Goal: Information Seeking & Learning: Learn about a topic

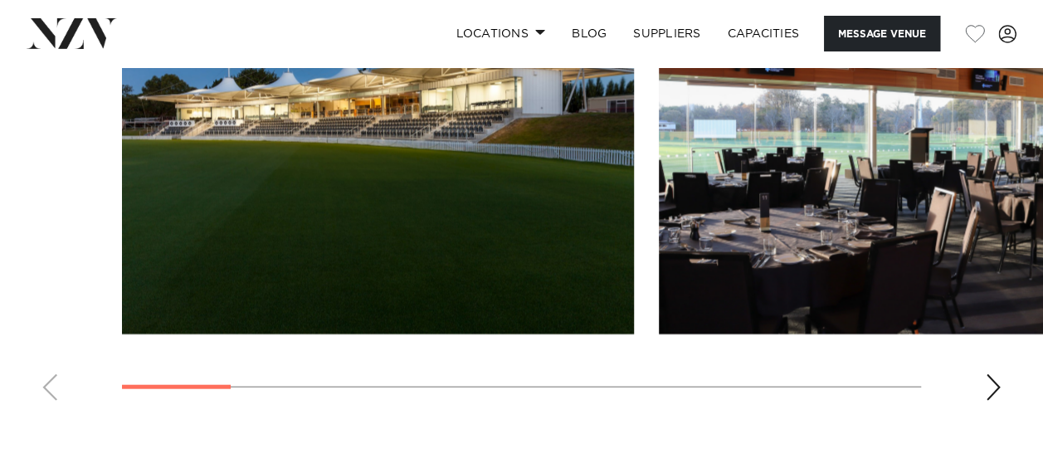
scroll to position [1922, 0]
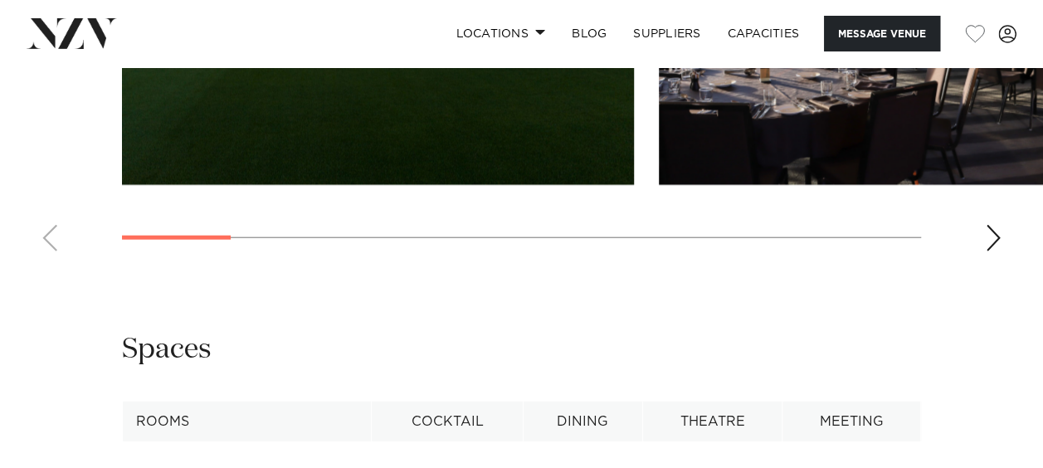
click at [991, 251] on div "Next slide" at bounding box center [993, 238] width 17 height 27
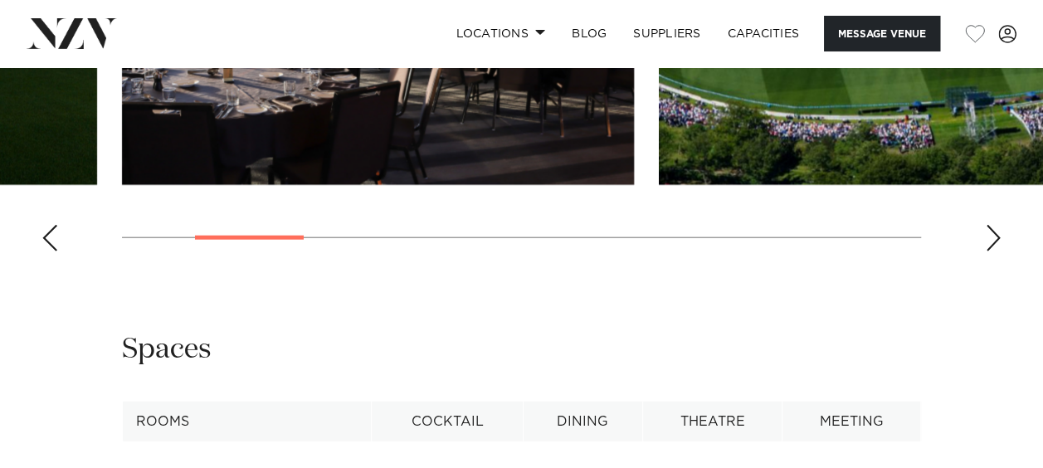
click at [991, 251] on div "Next slide" at bounding box center [993, 238] width 17 height 27
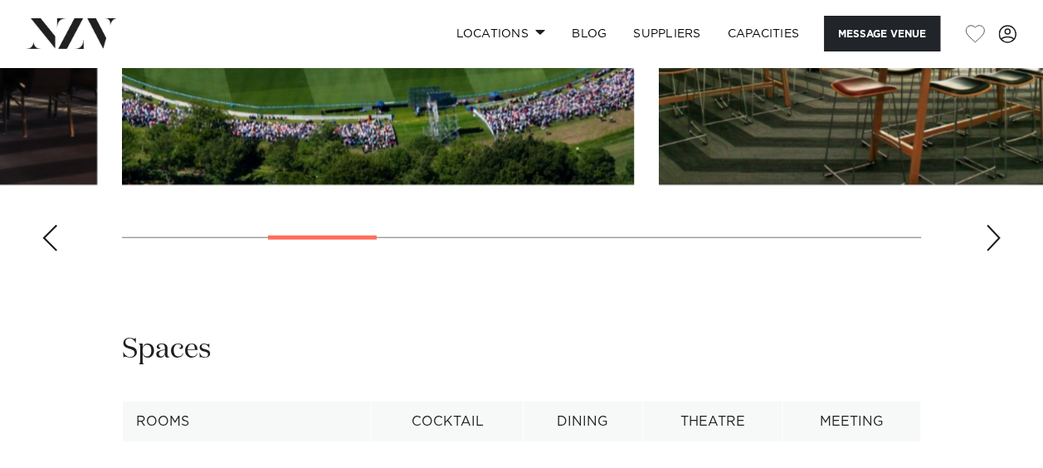
click at [991, 251] on div "Next slide" at bounding box center [993, 238] width 17 height 27
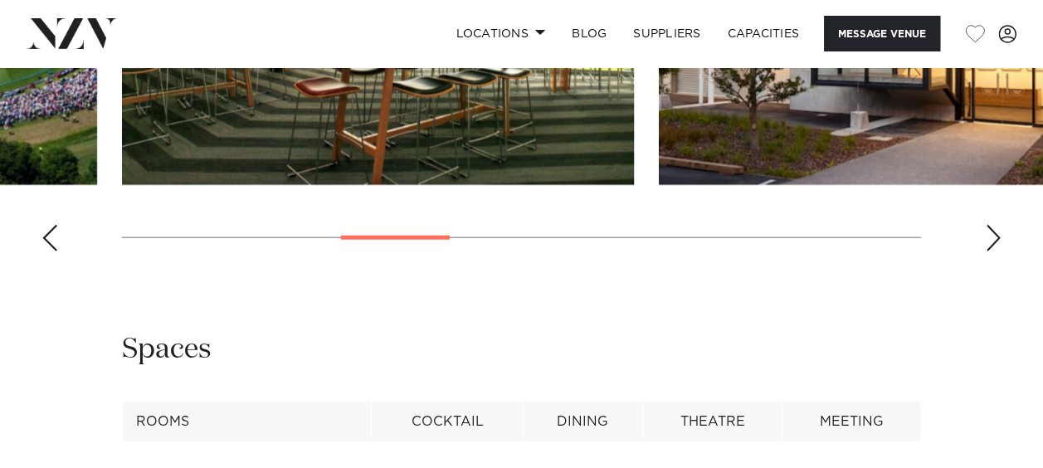
click at [991, 251] on div "Next slide" at bounding box center [993, 238] width 17 height 27
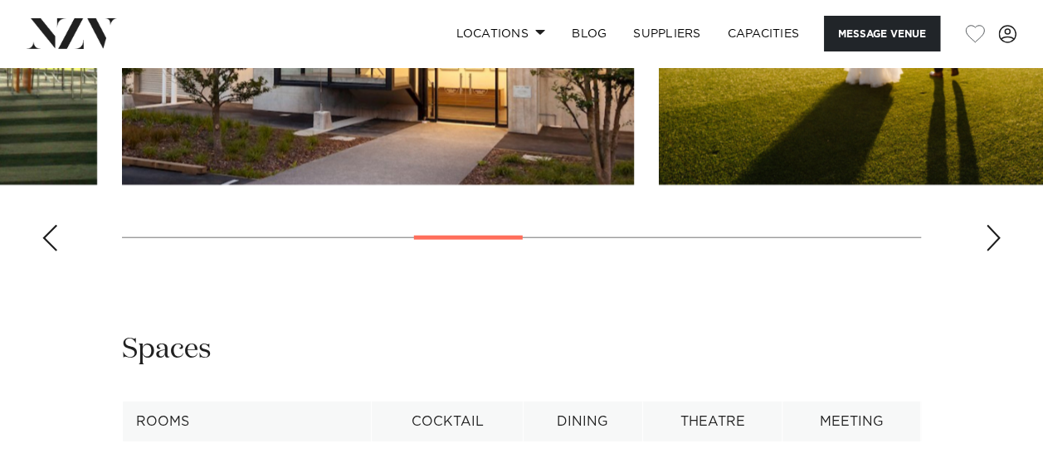
click at [991, 251] on div "Next slide" at bounding box center [993, 238] width 17 height 27
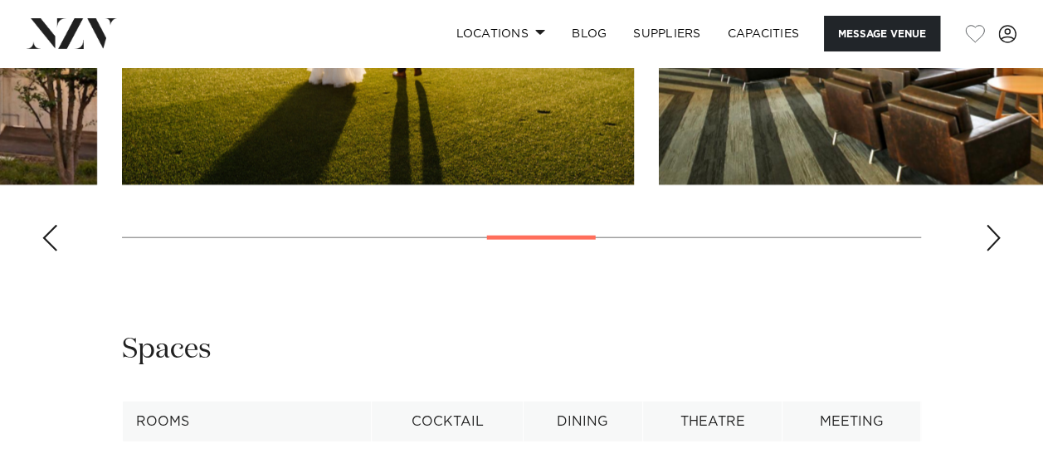
click at [991, 251] on div "Next slide" at bounding box center [993, 238] width 17 height 27
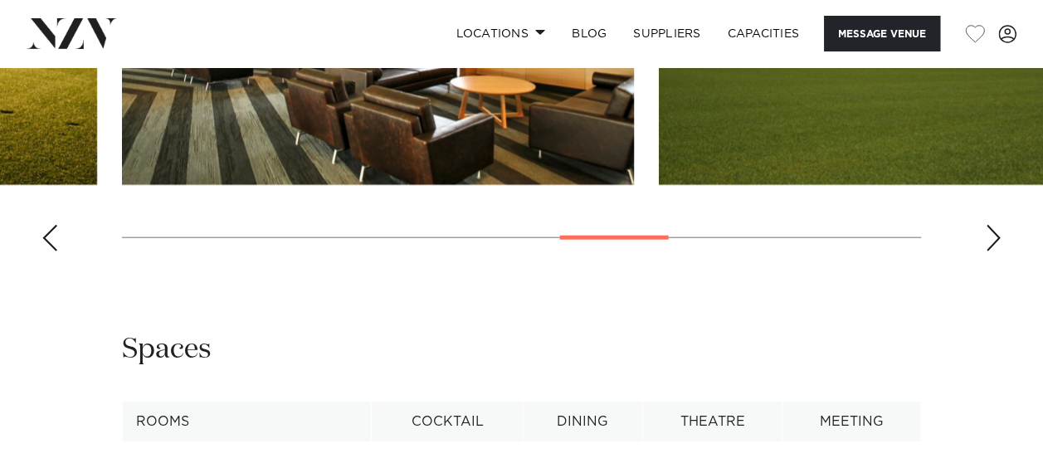
click at [991, 251] on div "Next slide" at bounding box center [993, 238] width 17 height 27
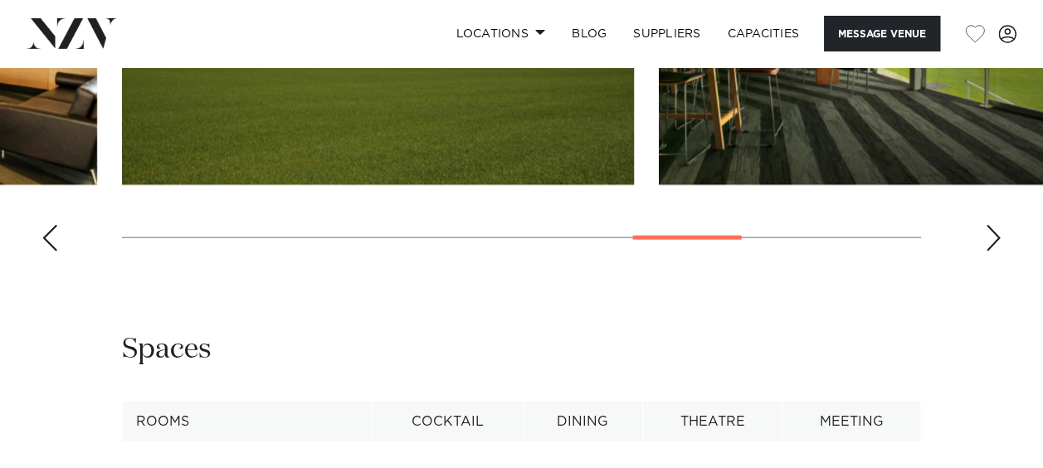
click at [991, 251] on div "Next slide" at bounding box center [993, 238] width 17 height 27
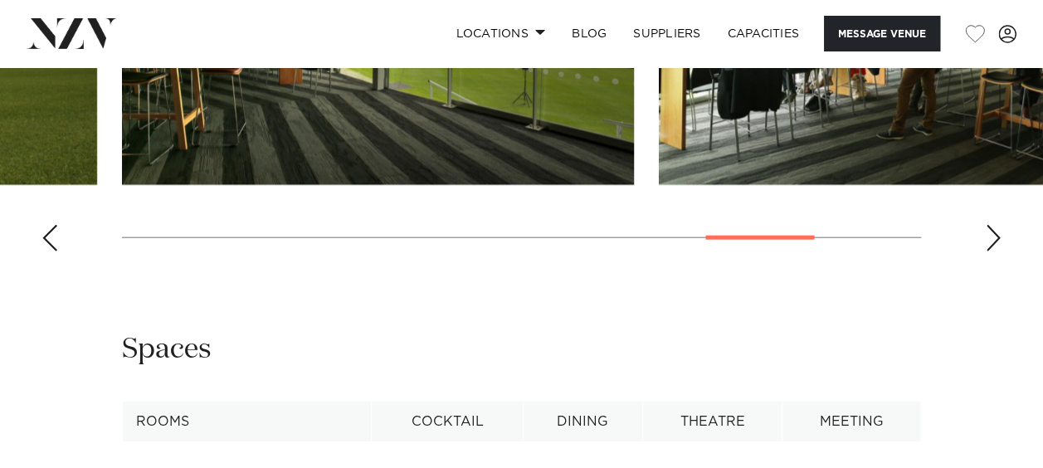
click at [991, 251] on div "Next slide" at bounding box center [993, 238] width 17 height 27
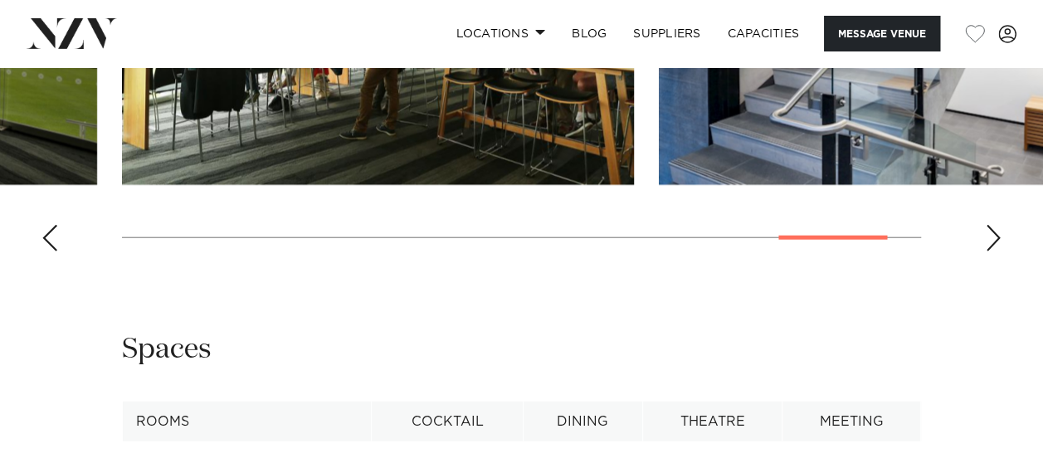
click at [991, 251] on div "Next slide" at bounding box center [993, 238] width 17 height 27
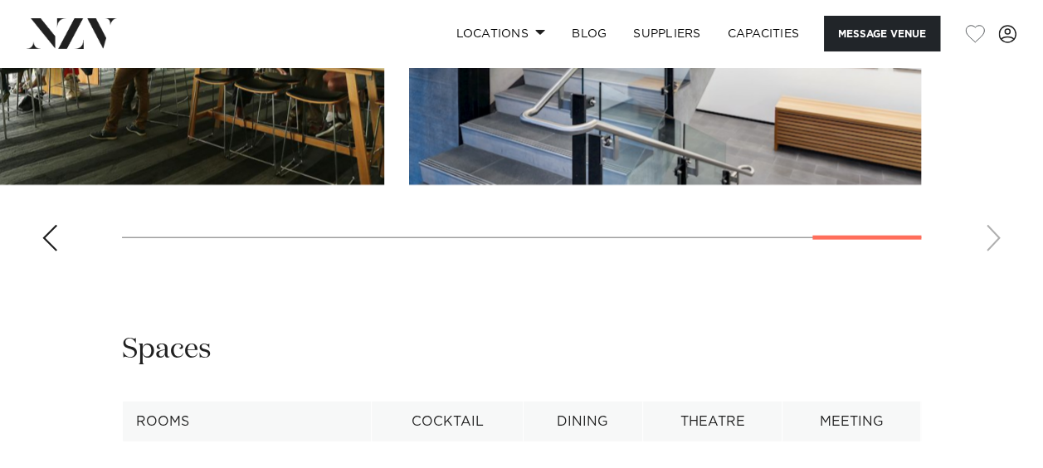
click at [991, 265] on swiper-container at bounding box center [521, 36] width 1043 height 455
click at [535, 30] on span at bounding box center [540, 32] width 11 height 6
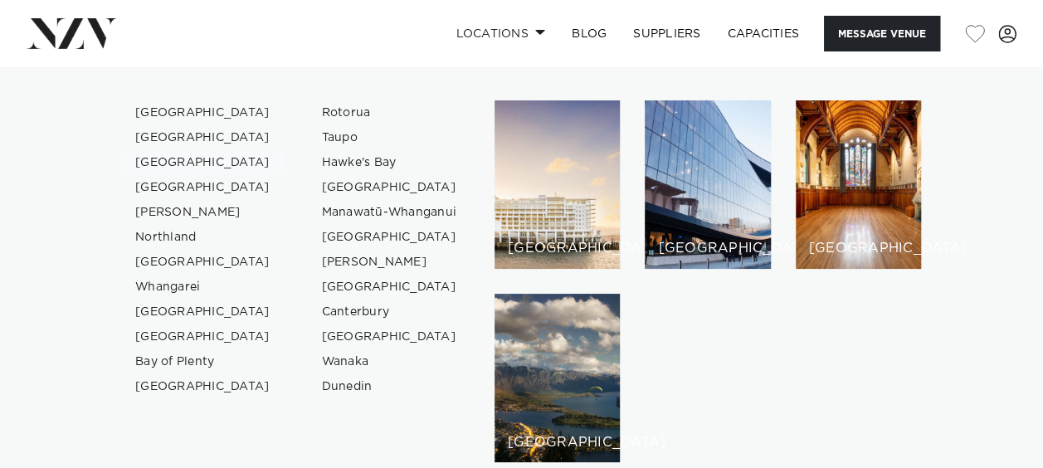
click at [188, 163] on link "[GEOGRAPHIC_DATA]" at bounding box center [203, 162] width 162 height 25
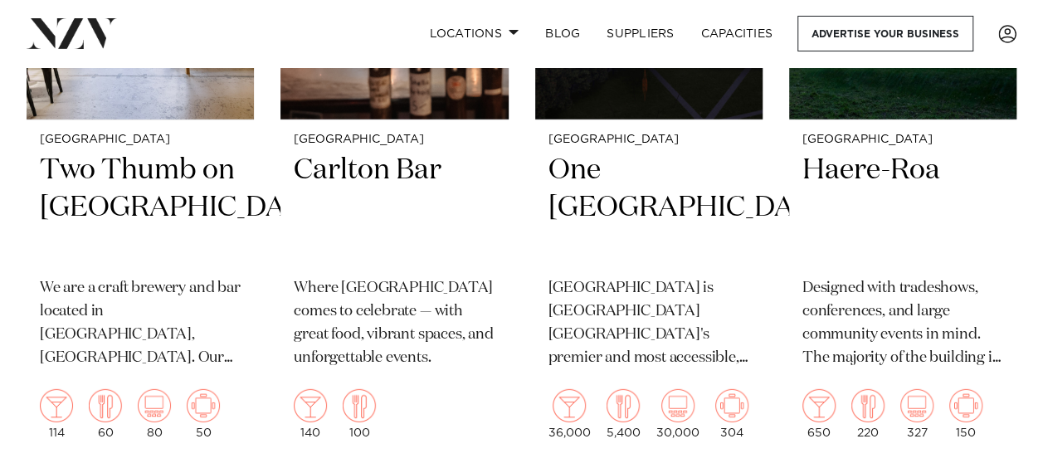
scroll to position [2293, 0]
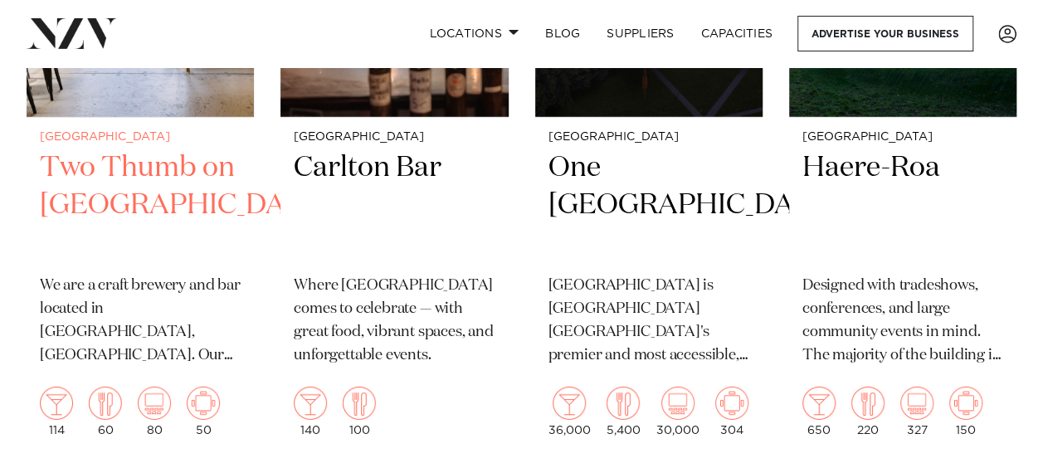
click at [140, 149] on h2 "Two Thumb on Manchester" at bounding box center [140, 205] width 201 height 112
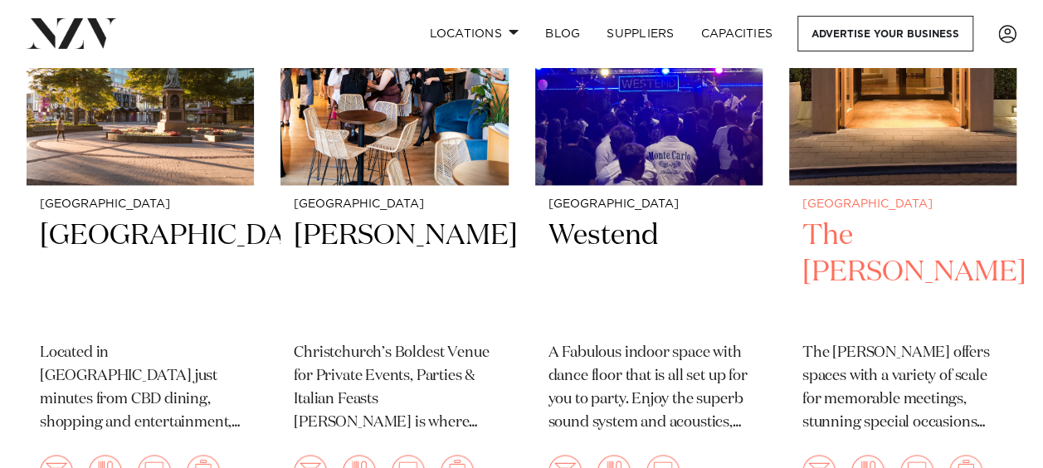
scroll to position [4050, 0]
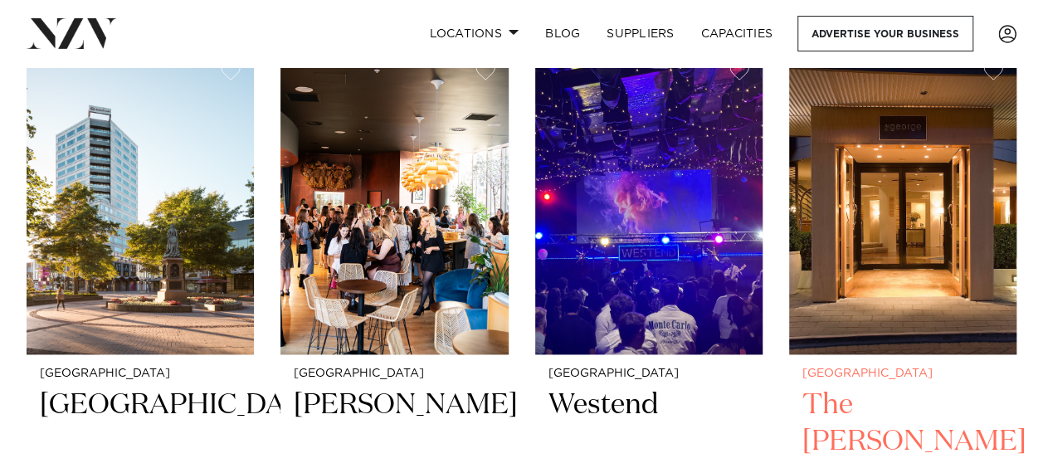
click at [881, 296] on img at bounding box center [902, 201] width 227 height 305
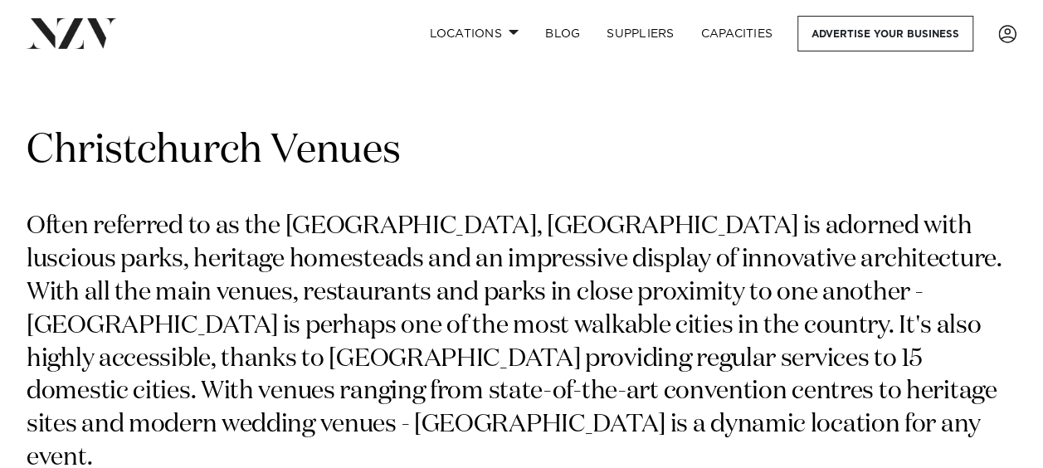
scroll to position [0, 0]
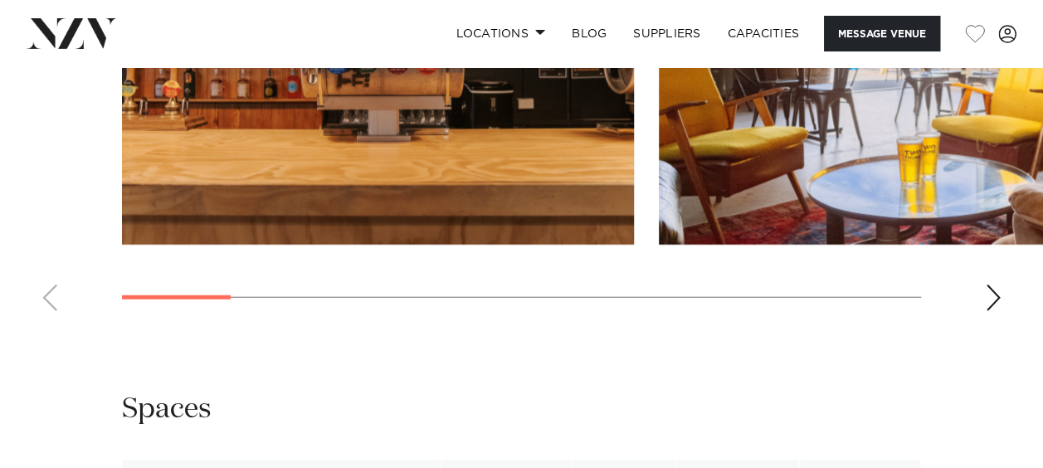
scroll to position [1905, 0]
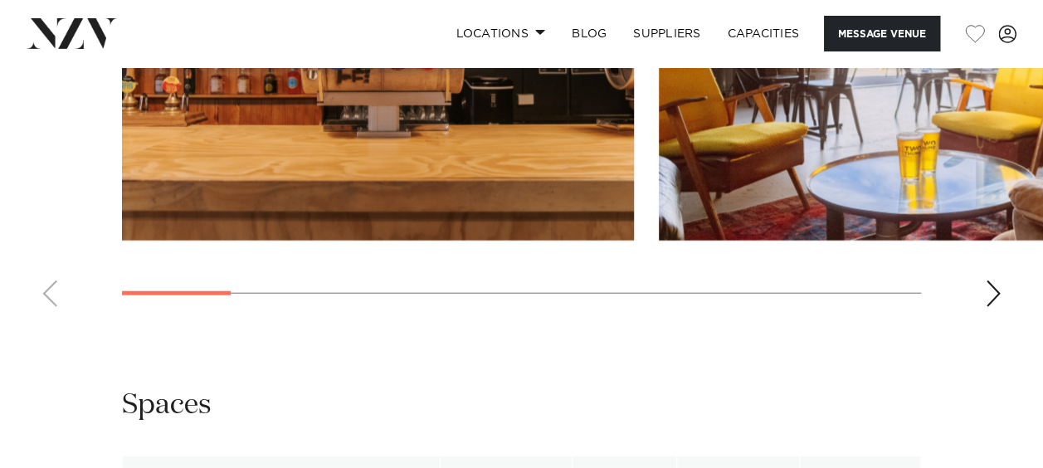
click at [994, 307] on div "Next slide" at bounding box center [993, 293] width 17 height 27
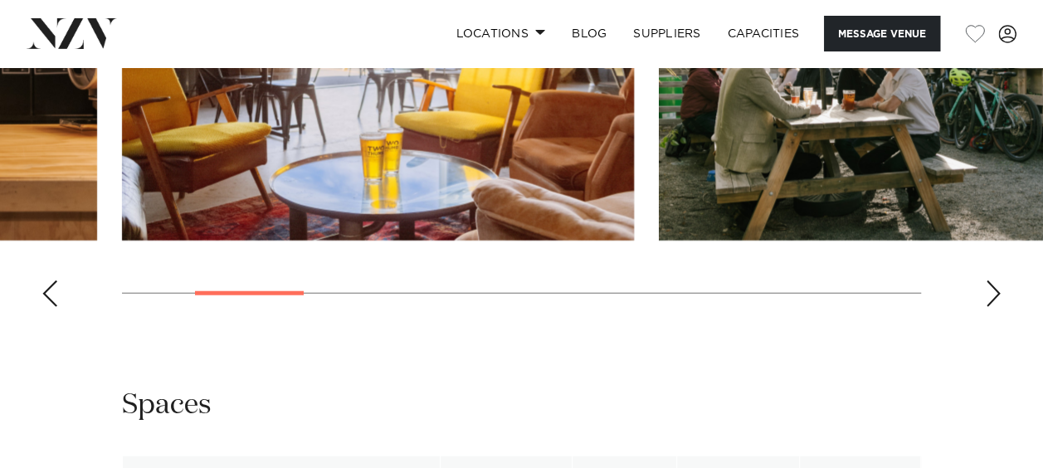
click at [994, 307] on div "Next slide" at bounding box center [993, 293] width 17 height 27
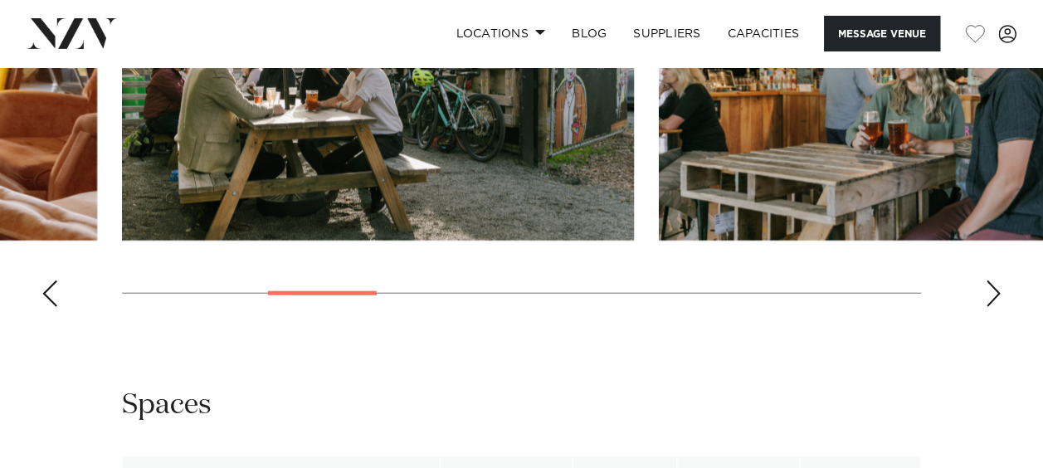
click at [994, 307] on div "Next slide" at bounding box center [993, 293] width 17 height 27
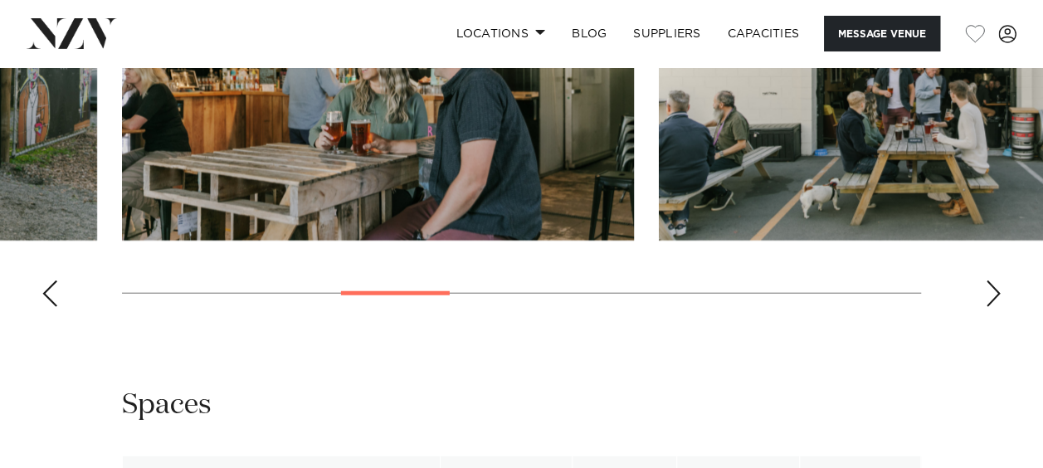
click at [994, 307] on div "Next slide" at bounding box center [993, 293] width 17 height 27
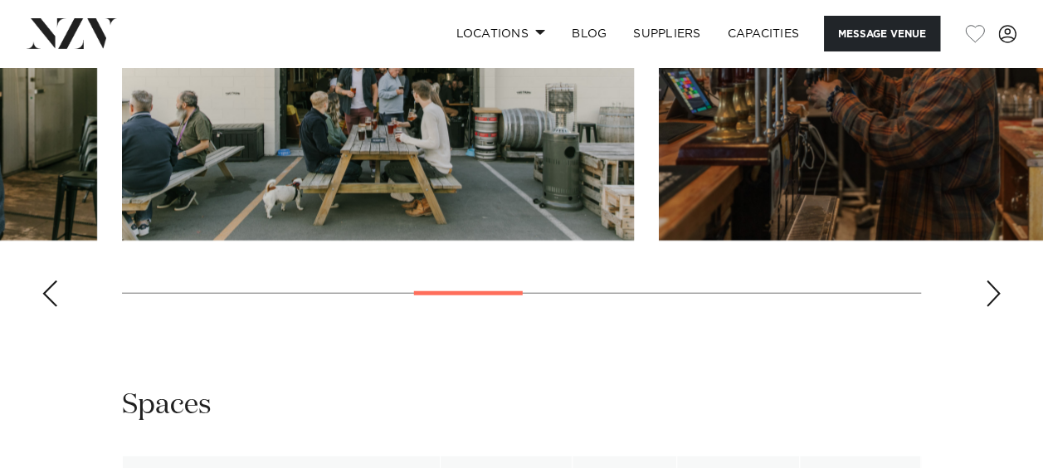
click at [994, 307] on div "Next slide" at bounding box center [993, 293] width 17 height 27
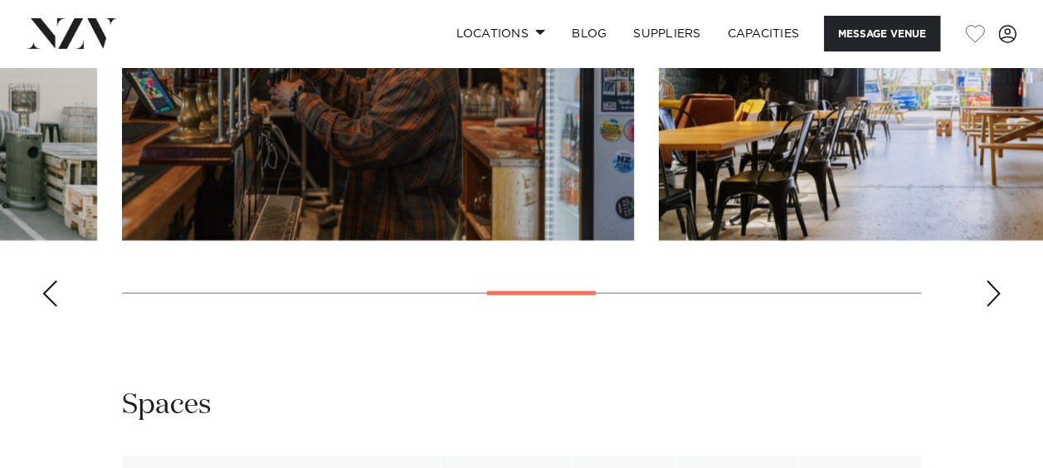
click at [994, 307] on div "Next slide" at bounding box center [993, 293] width 17 height 27
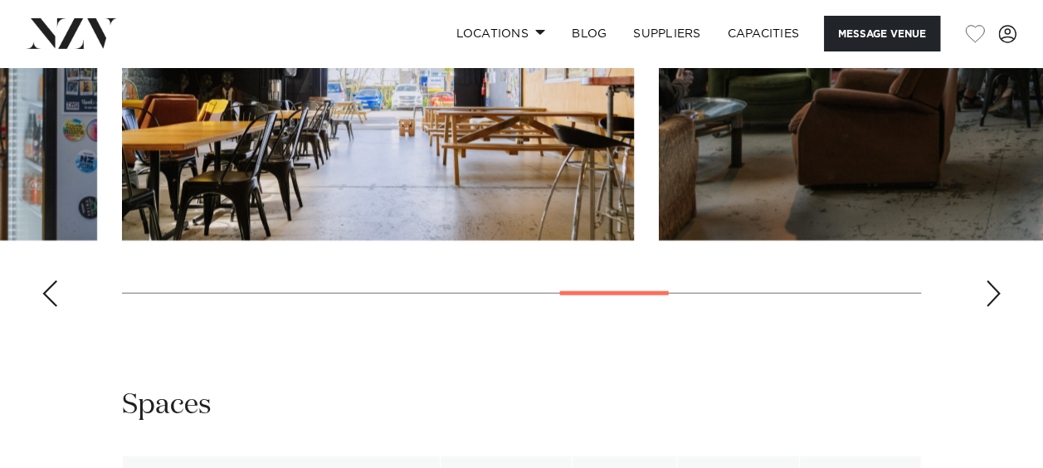
click at [994, 307] on div "Next slide" at bounding box center [993, 293] width 17 height 27
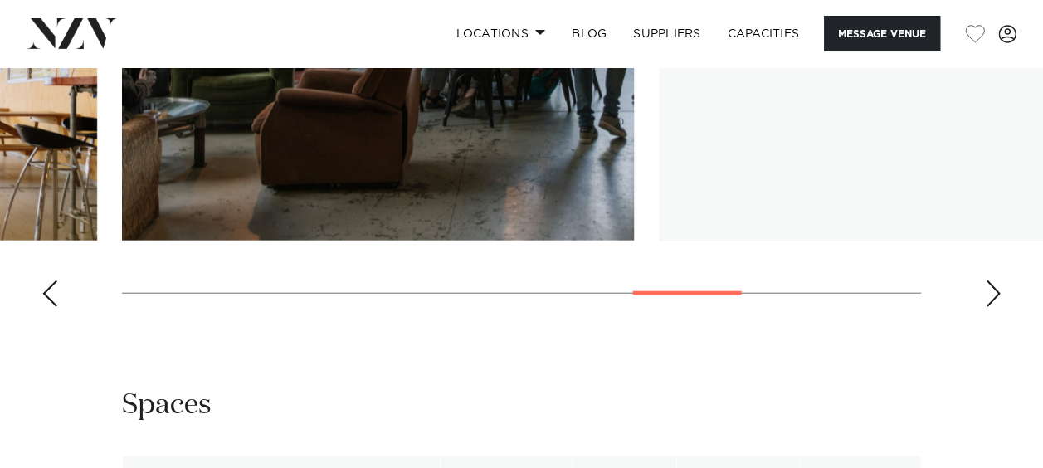
scroll to position [1845, 0]
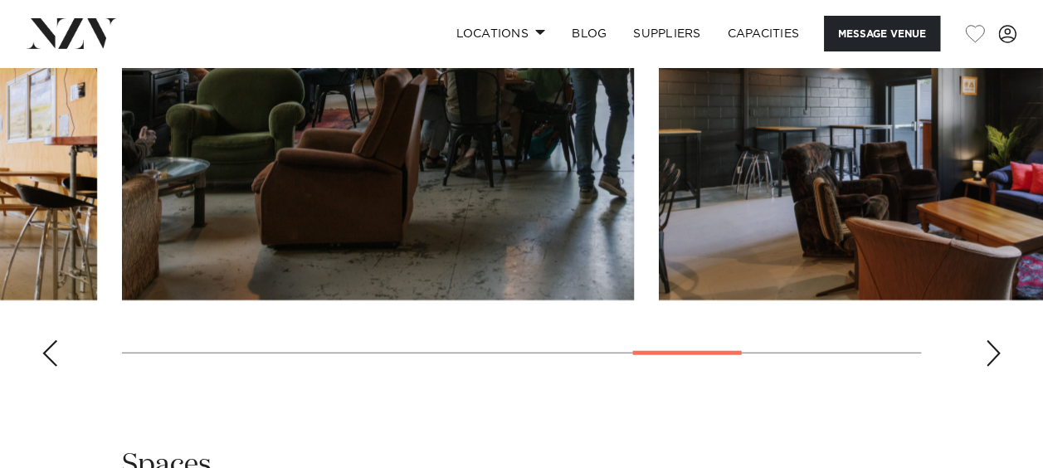
click at [993, 367] on div "Next slide" at bounding box center [993, 353] width 17 height 27
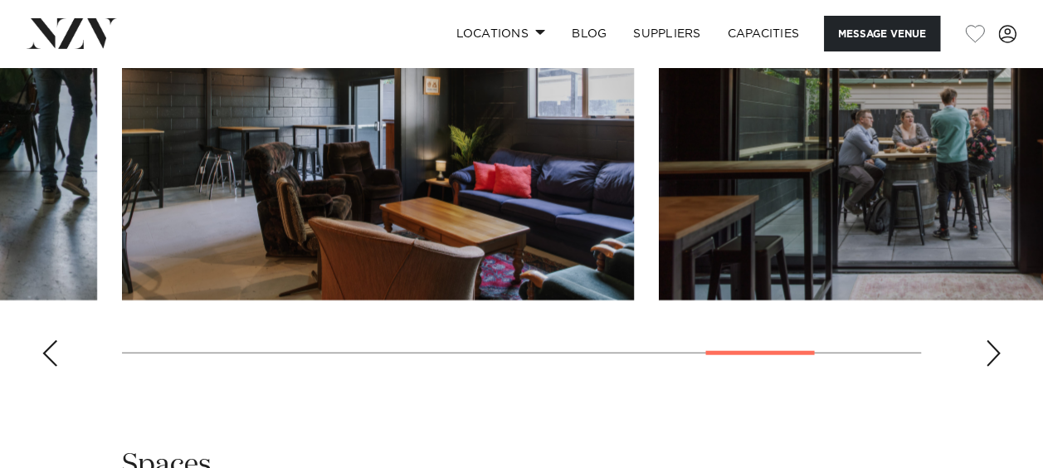
click at [993, 367] on div "Next slide" at bounding box center [993, 353] width 17 height 27
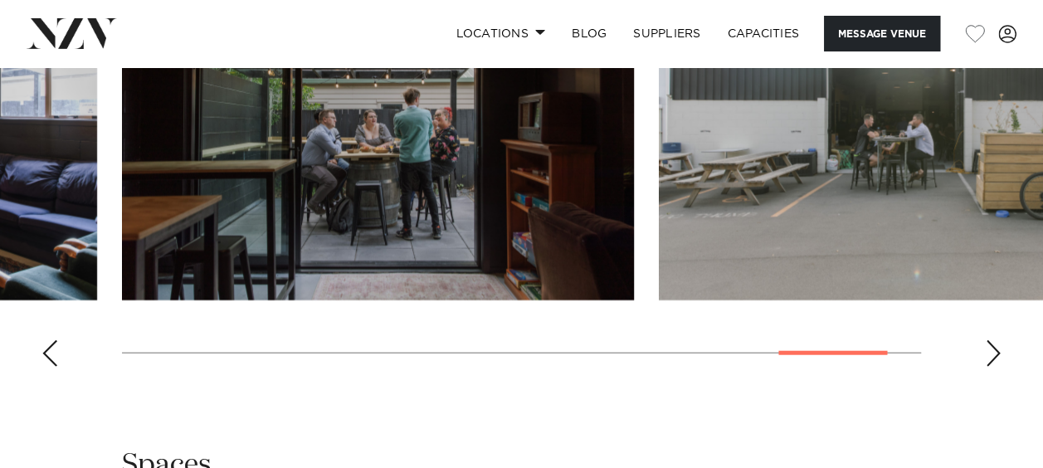
click at [995, 367] on div "Next slide" at bounding box center [993, 353] width 17 height 27
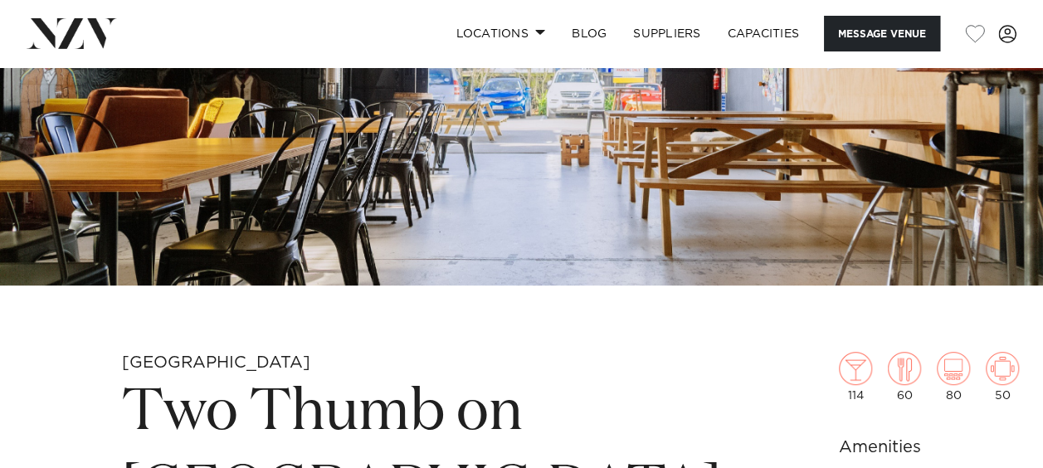
scroll to position [264, 0]
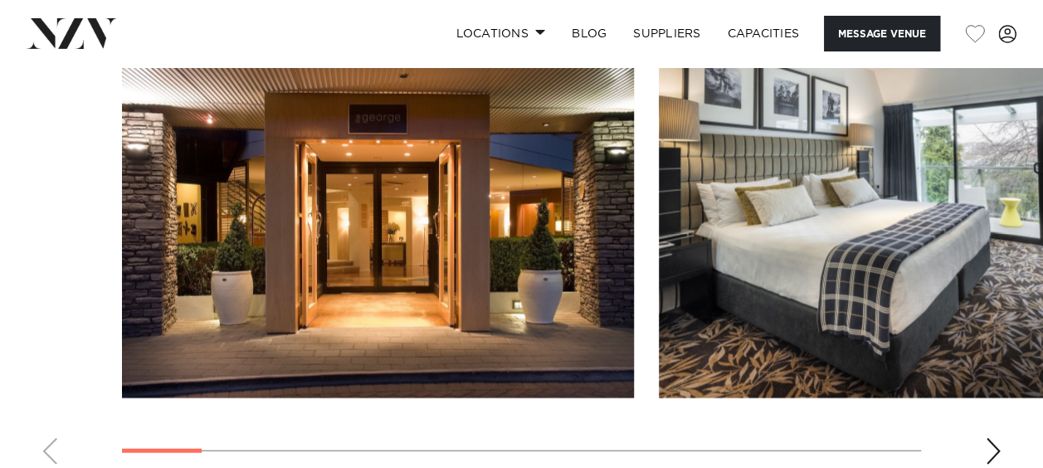
scroll to position [1636, 0]
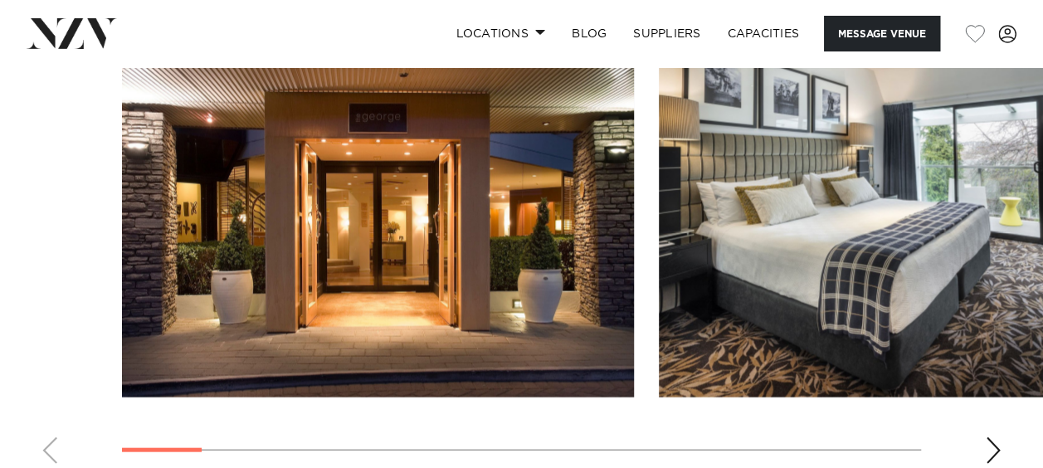
click at [992, 437] on div "Next slide" at bounding box center [993, 450] width 17 height 27
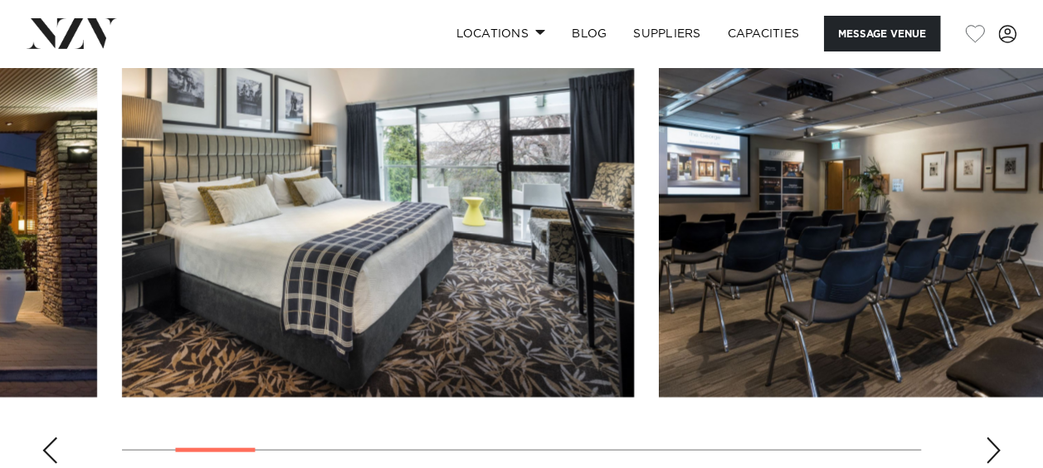
click at [992, 437] on div "Next slide" at bounding box center [993, 450] width 17 height 27
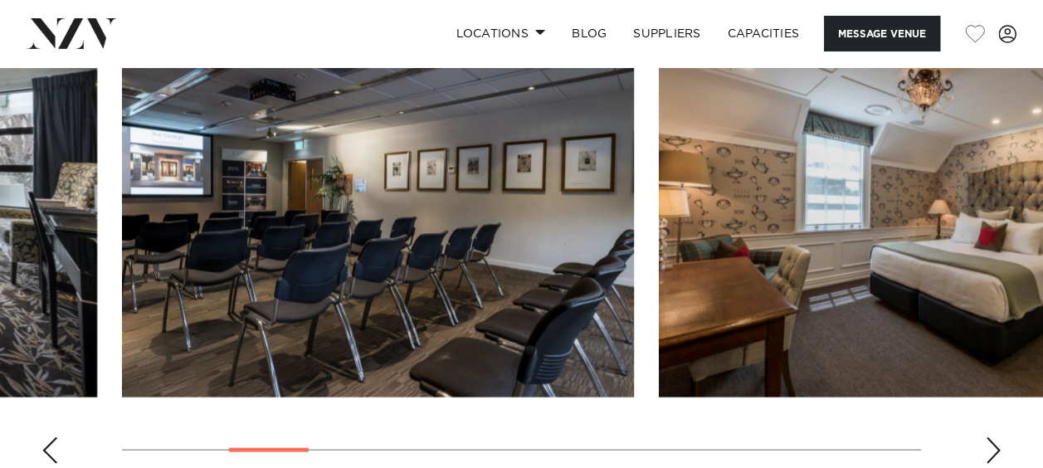
click at [992, 437] on div "Next slide" at bounding box center [993, 450] width 17 height 27
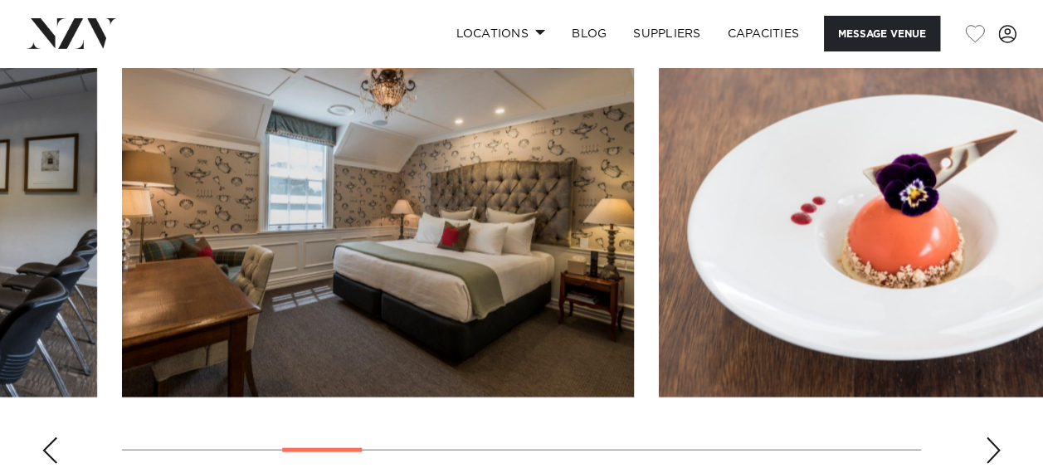
click at [992, 437] on div "Next slide" at bounding box center [993, 450] width 17 height 27
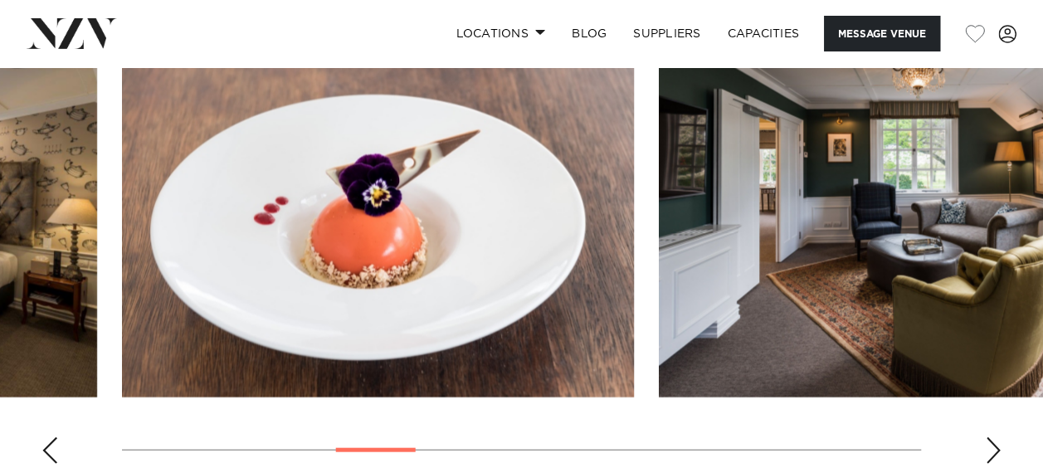
click at [992, 437] on div "Next slide" at bounding box center [993, 450] width 17 height 27
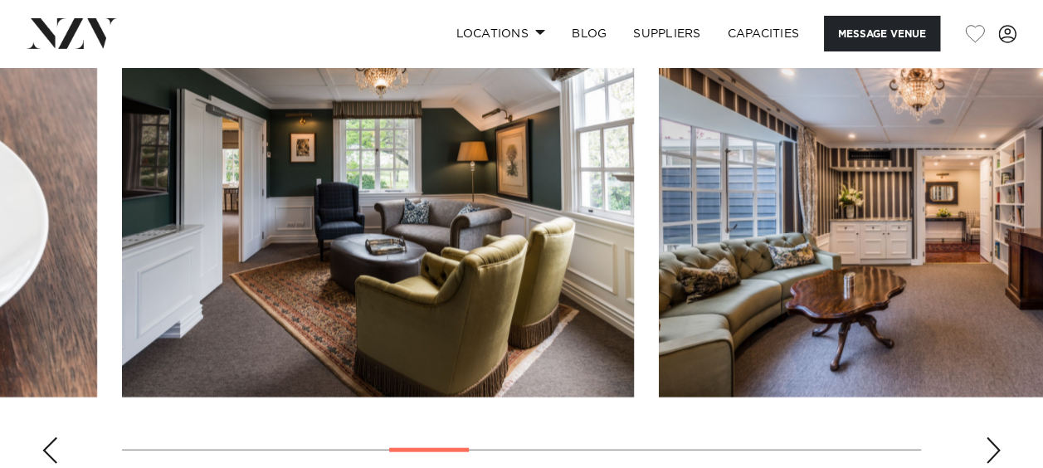
click at [992, 437] on div "Next slide" at bounding box center [993, 450] width 17 height 27
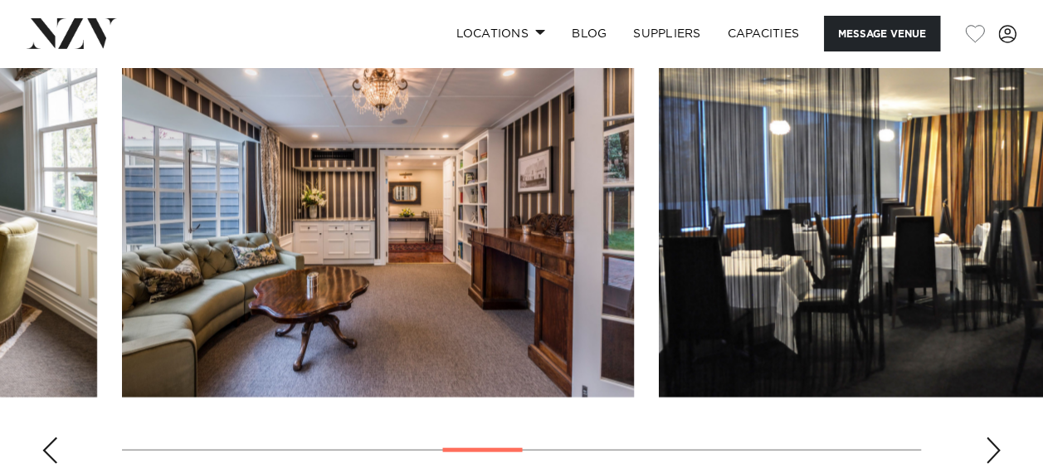
click at [992, 437] on div "Next slide" at bounding box center [993, 450] width 17 height 27
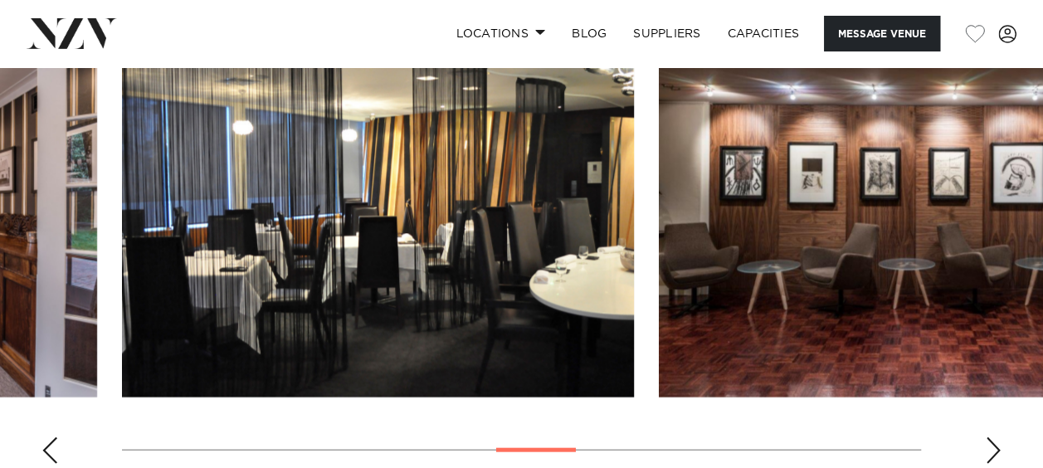
click at [992, 437] on div "Next slide" at bounding box center [993, 450] width 17 height 27
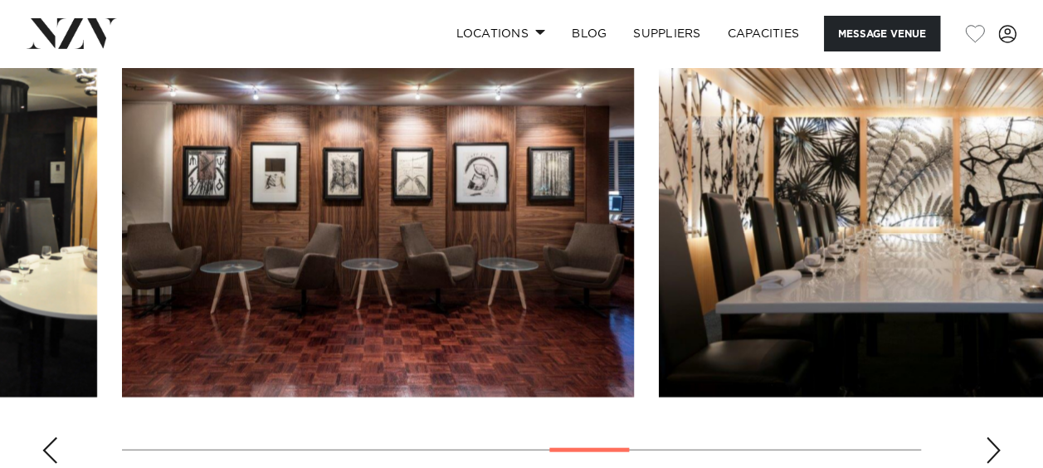
click at [992, 437] on div "Next slide" at bounding box center [993, 450] width 17 height 27
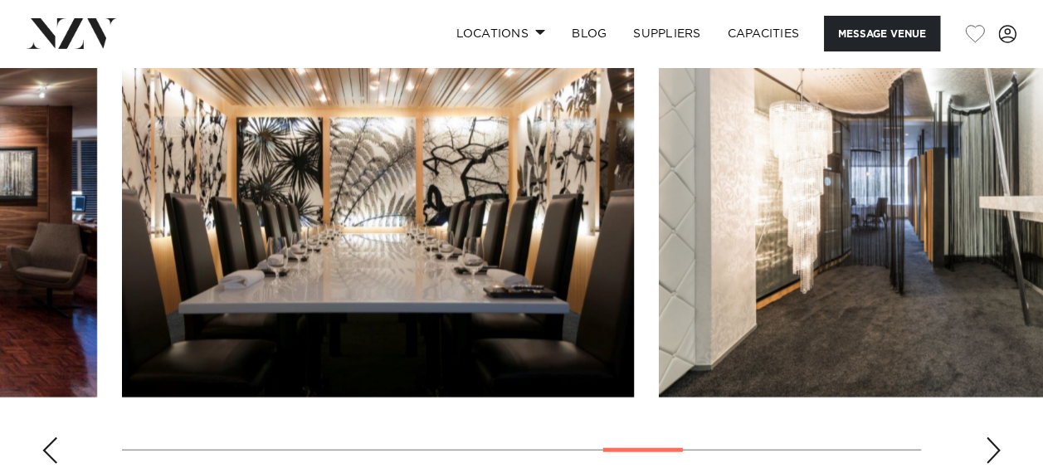
click at [992, 437] on div "Next slide" at bounding box center [993, 450] width 17 height 27
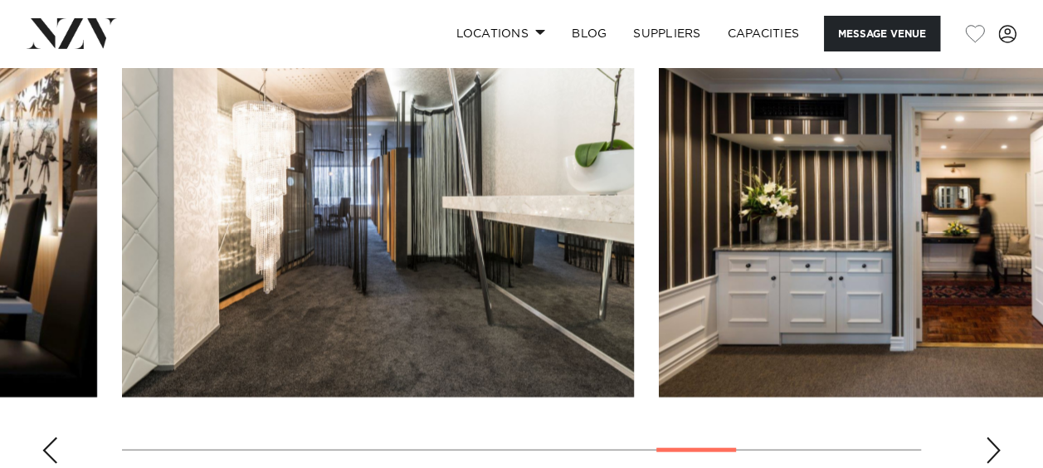
click at [992, 437] on div "Next slide" at bounding box center [993, 450] width 17 height 27
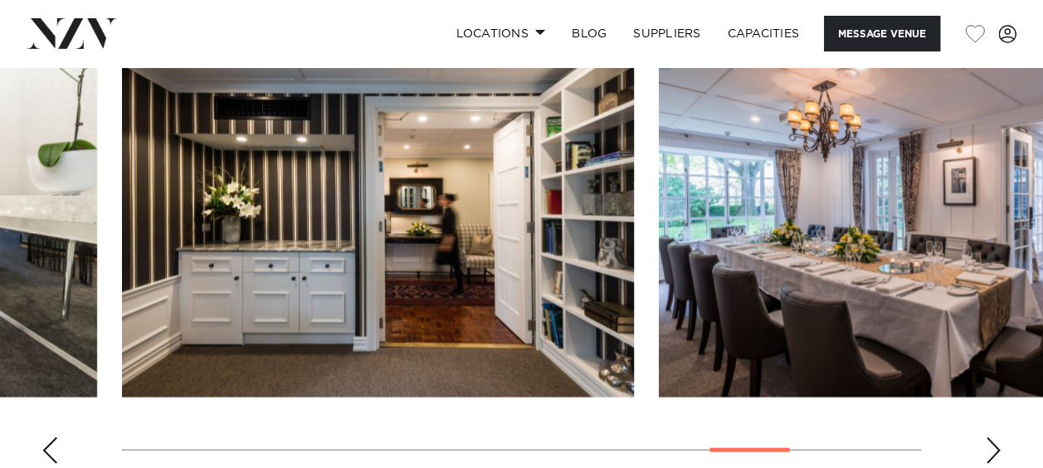
click at [992, 437] on div "Next slide" at bounding box center [993, 450] width 17 height 27
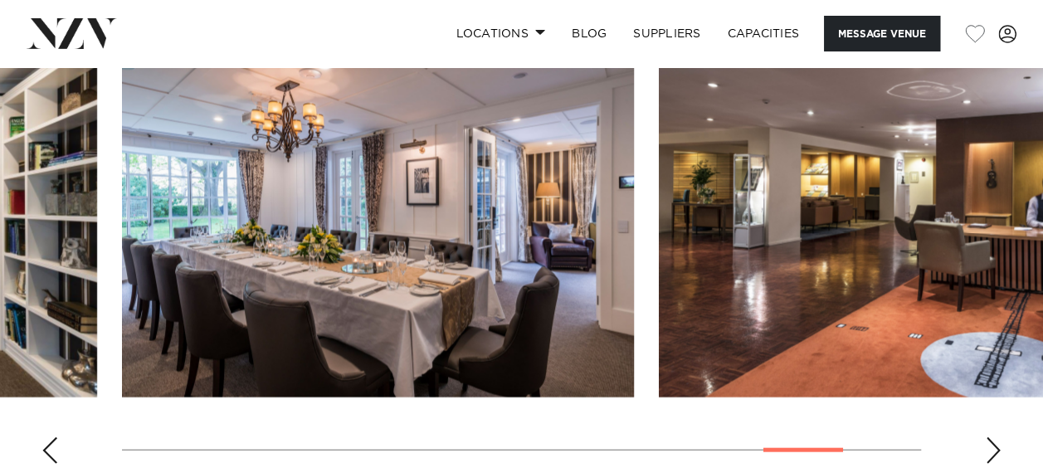
click at [992, 437] on div "Next slide" at bounding box center [993, 450] width 17 height 27
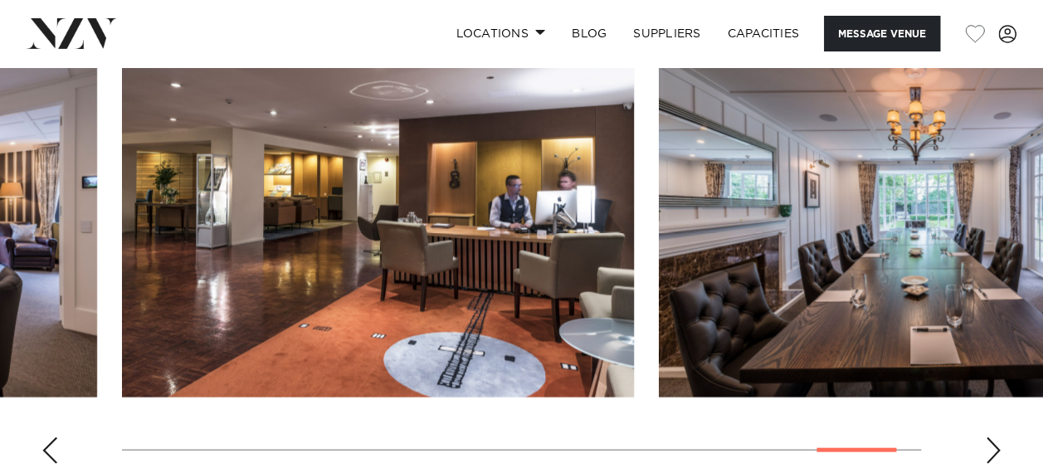
click at [992, 437] on div "Next slide" at bounding box center [993, 450] width 17 height 27
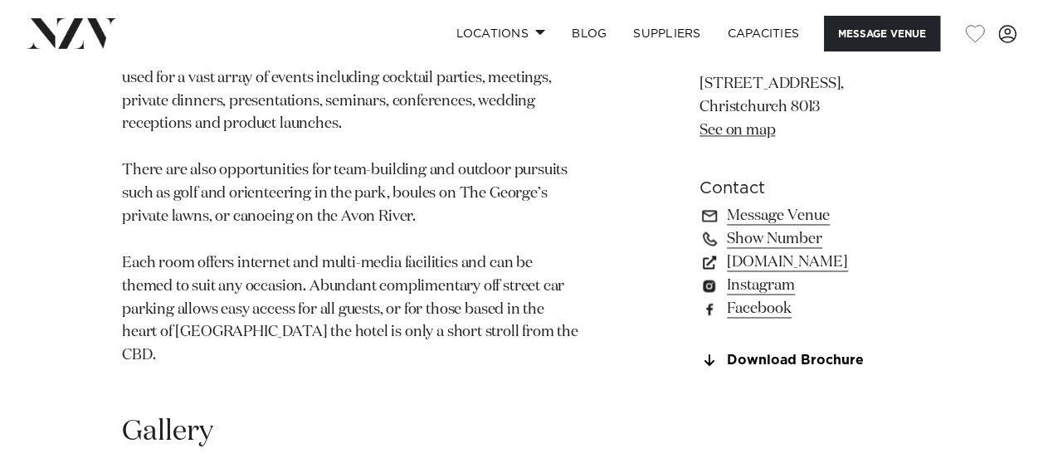
scroll to position [1173, 0]
